Goal: Communication & Community: Participate in discussion

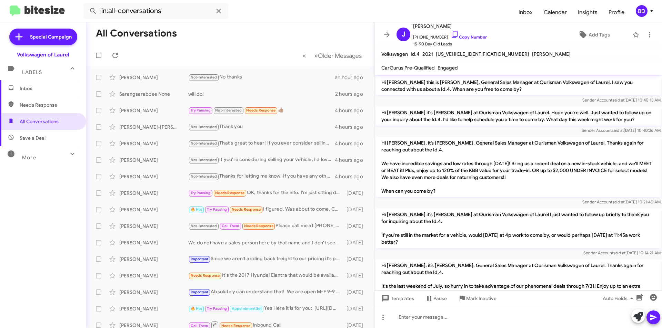
scroll to position [410, 0]
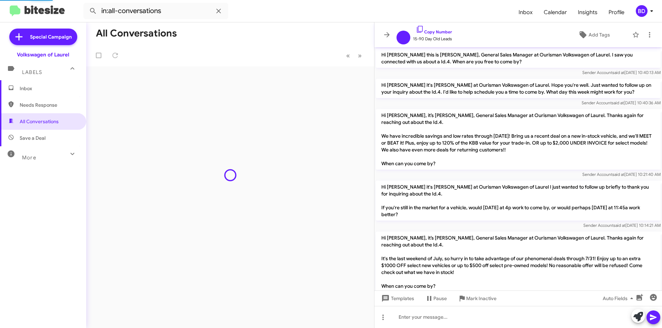
scroll to position [382, 0]
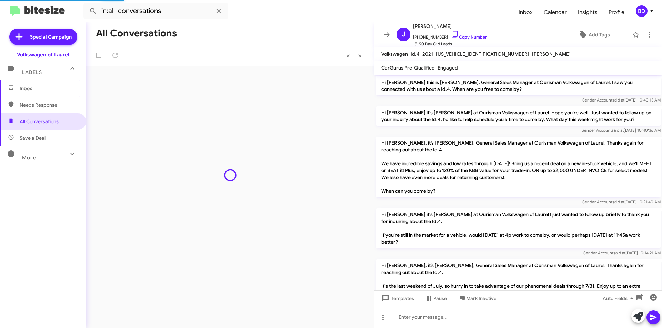
scroll to position [410, 0]
